Goal: Transaction & Acquisition: Purchase product/service

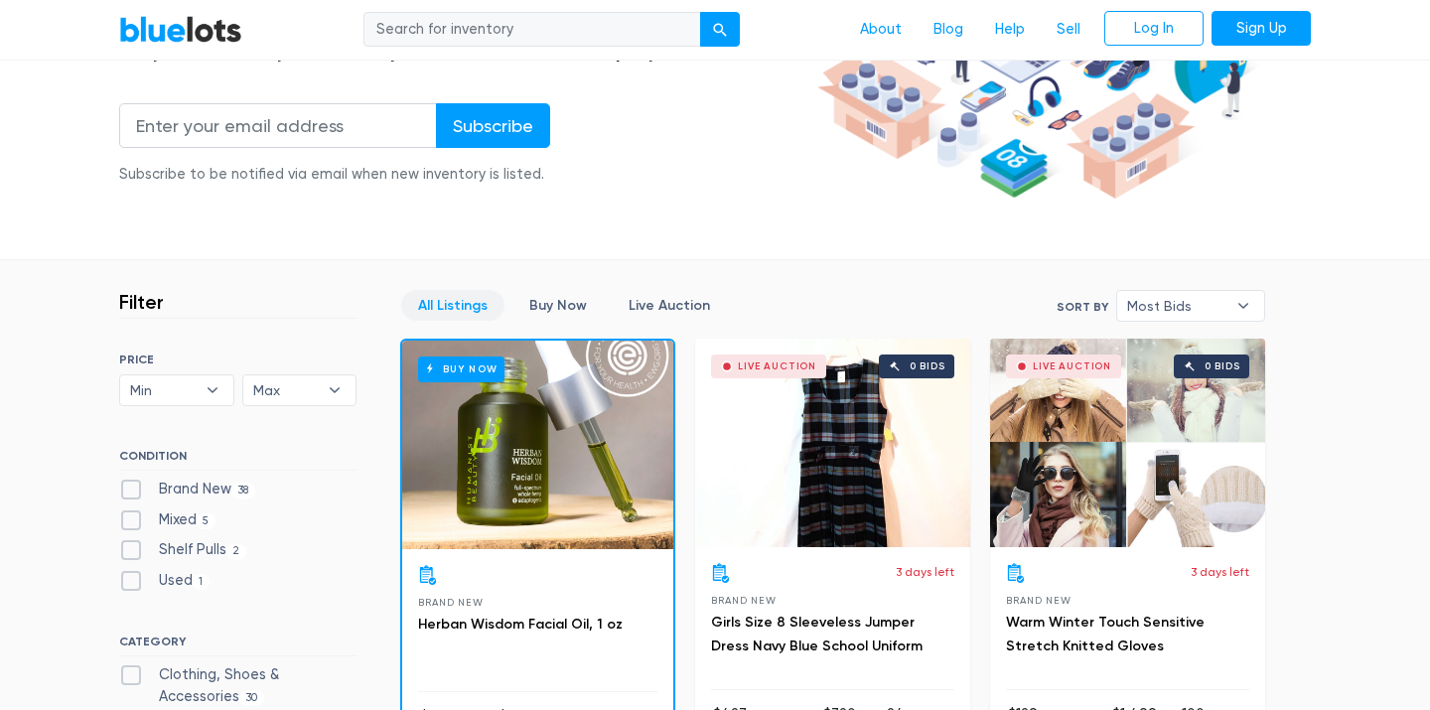
scroll to position [388, 0]
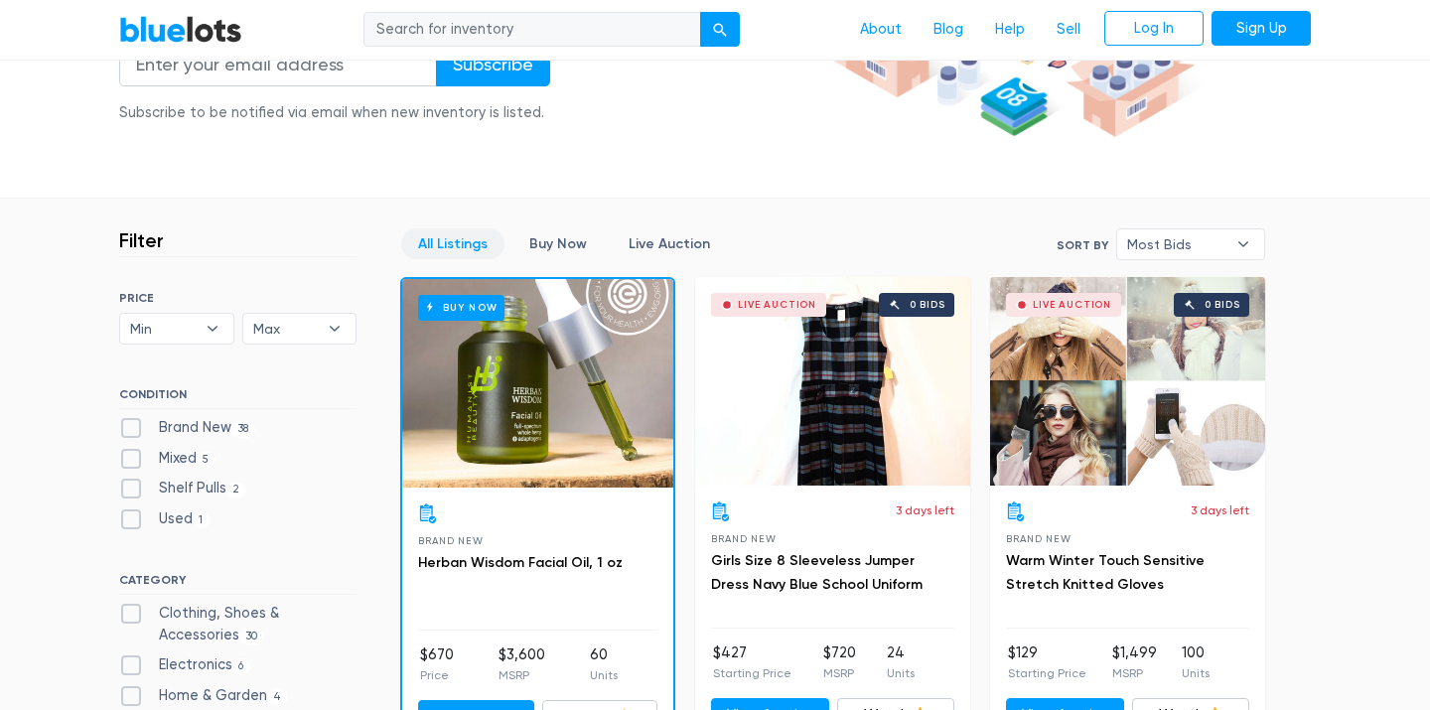
click at [133, 430] on label "Brand New 38" at bounding box center [187, 428] width 136 height 22
click at [132, 430] on New"] "Brand New 38" at bounding box center [125, 423] width 13 height 13
checkbox New"] "true"
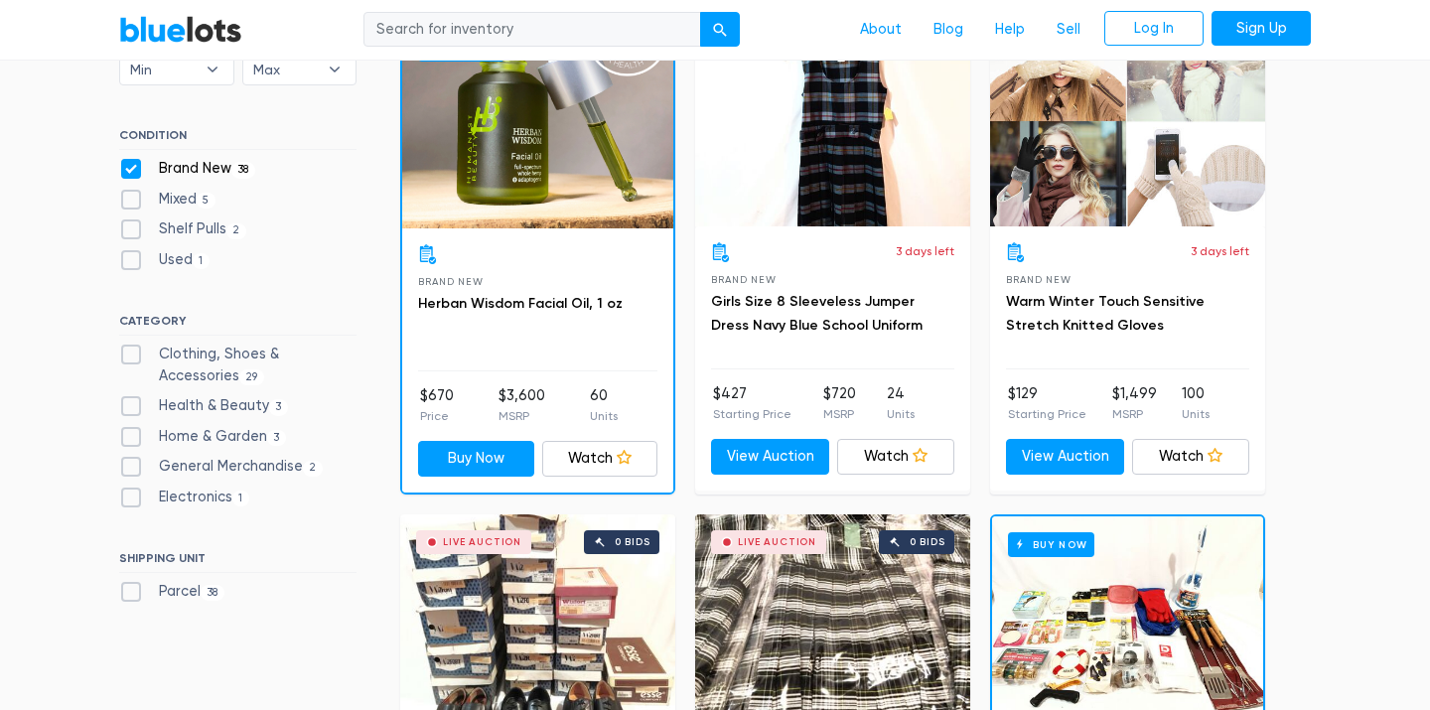
scroll to position [649, 0]
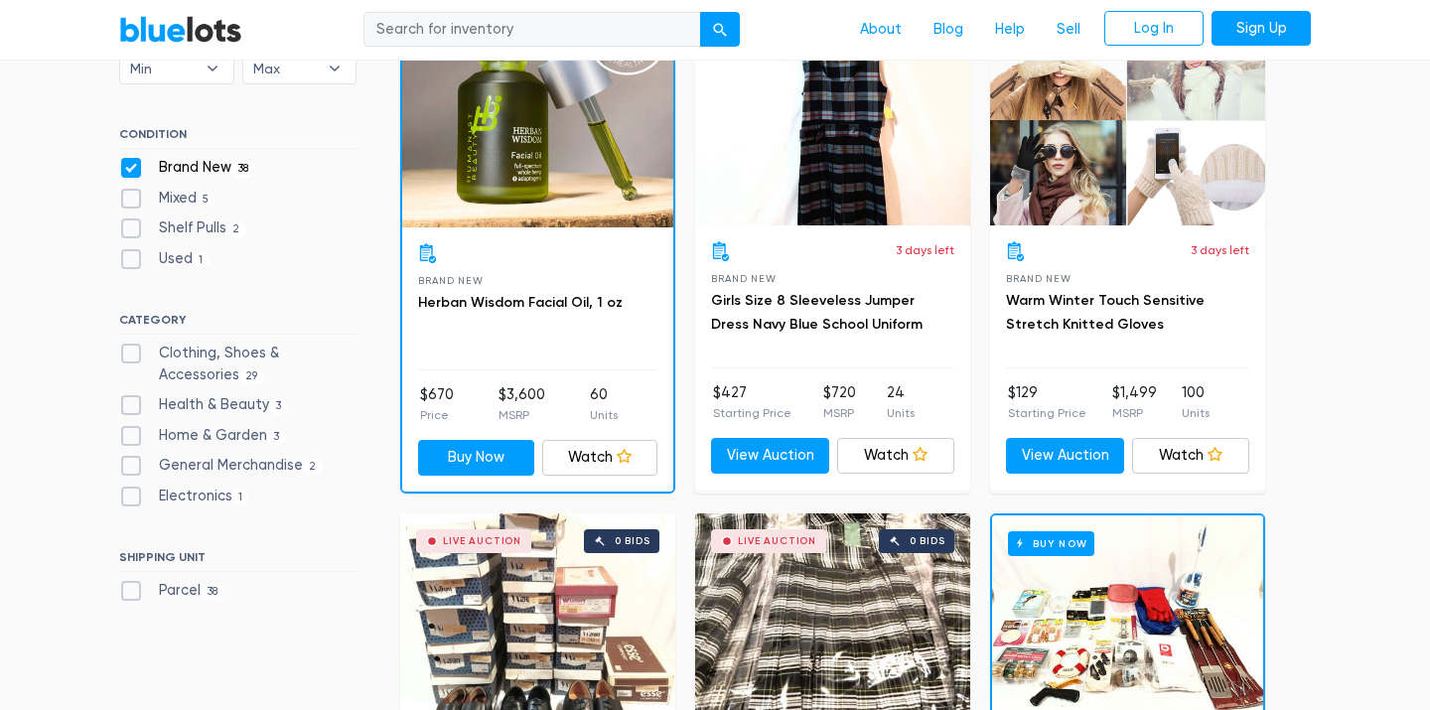
click at [129, 497] on label "Electronics 1" at bounding box center [184, 497] width 130 height 22
click at [129, 497] on input "Electronics 1" at bounding box center [125, 492] width 13 height 13
checkbox input "true"
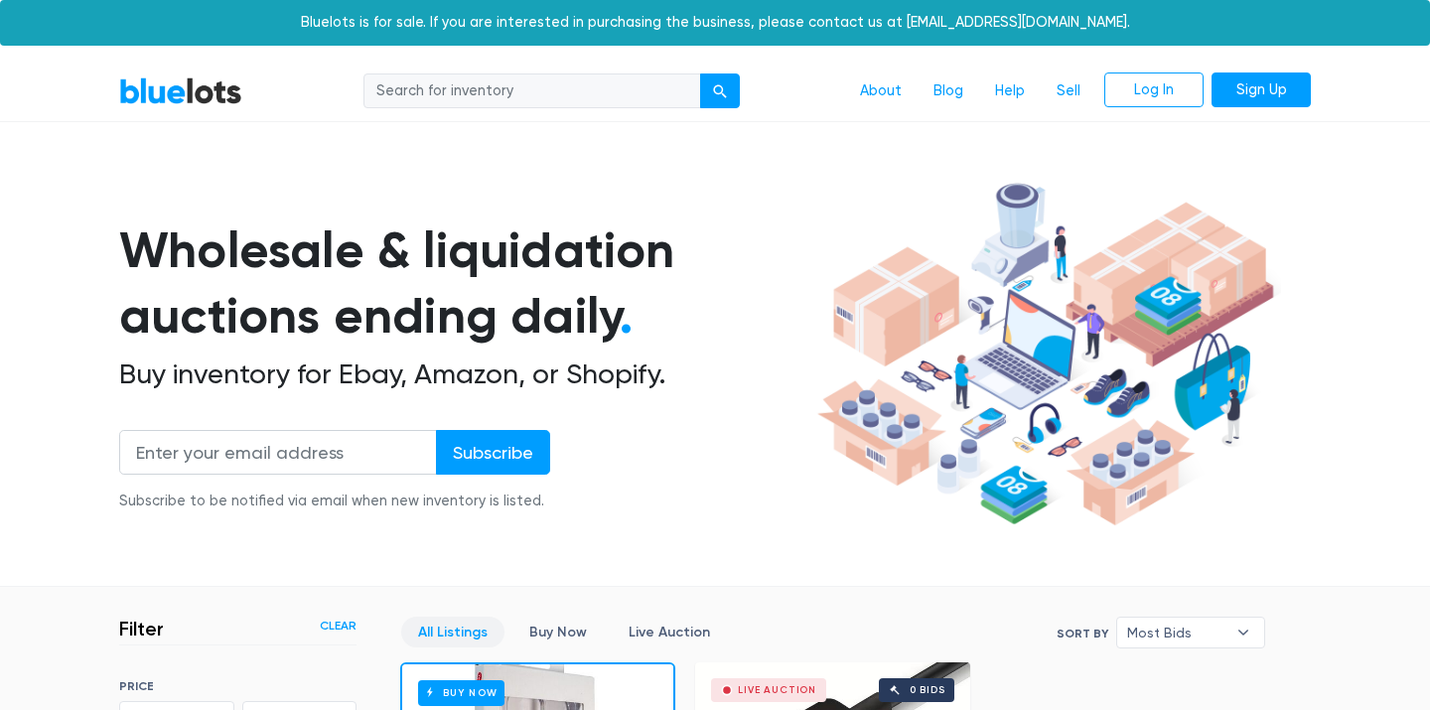
scroll to position [534, 0]
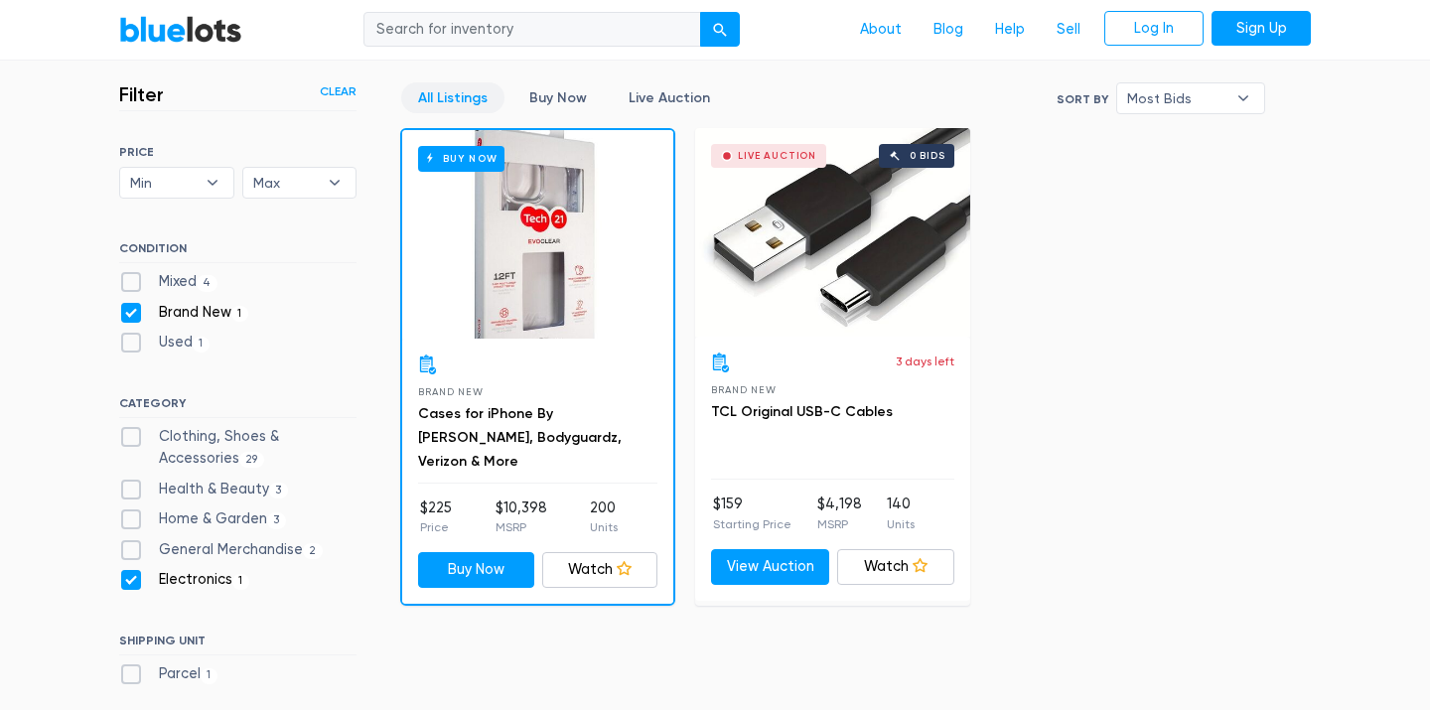
click at [808, 321] on div "Live Auction 0 bids" at bounding box center [832, 232] width 275 height 209
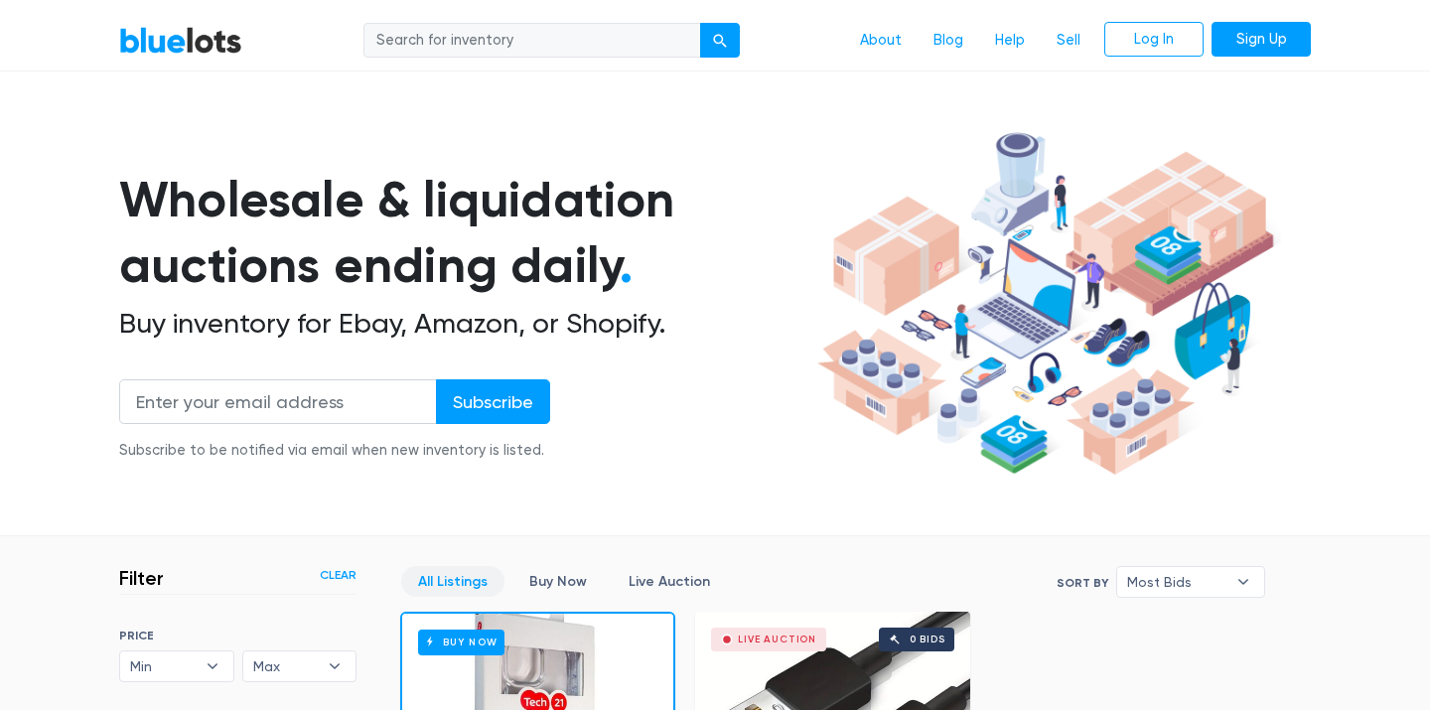
scroll to position [0, 0]
